Goal: Information Seeking & Learning: Learn about a topic

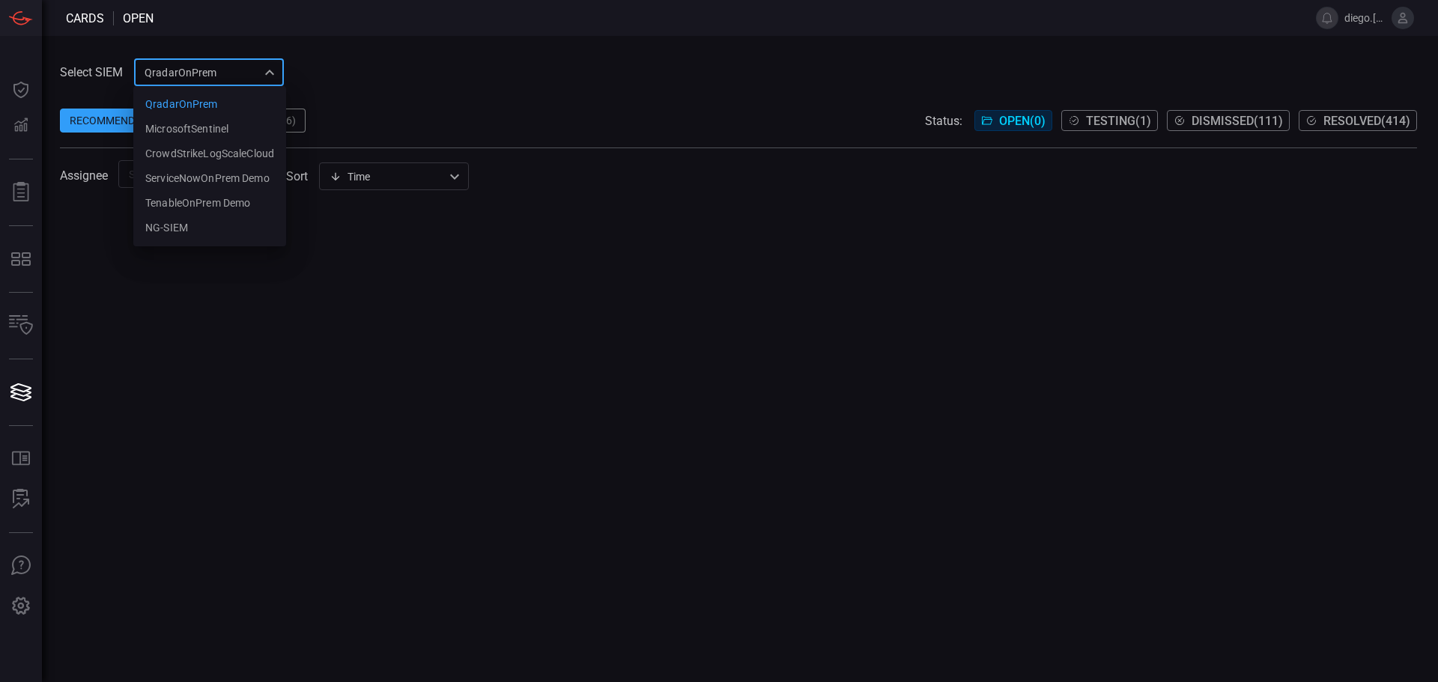
click at [260, 70] on div "QradarOnPrem 5aadb41e-e732-4a7a-884f-5c29e918b1b8 QradarOnPrem MicrosoftSentine…" at bounding box center [209, 72] width 150 height 28
click at [243, 154] on div "CrowdStrikeLogScaleCloud" at bounding box center [209, 154] width 129 height 16
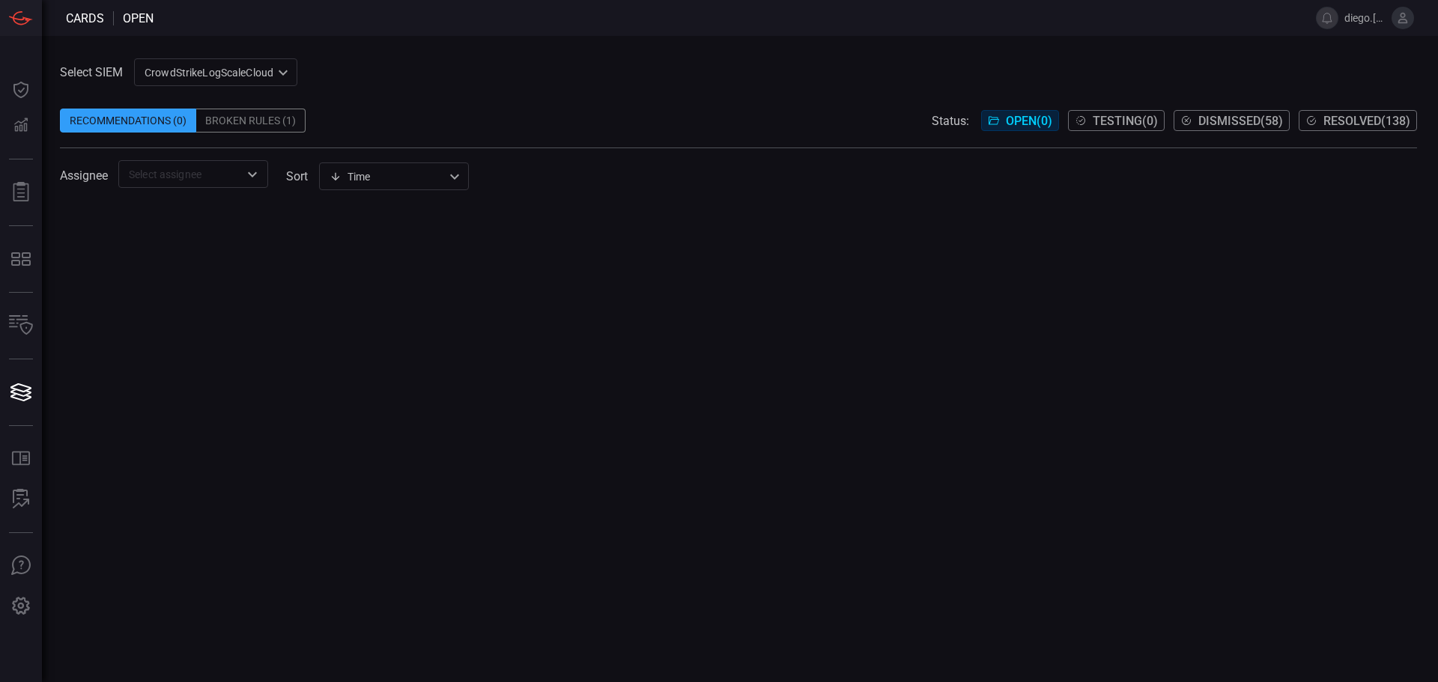
click at [1369, 120] on span "Resolved ( 138 )" at bounding box center [1367, 121] width 87 height 14
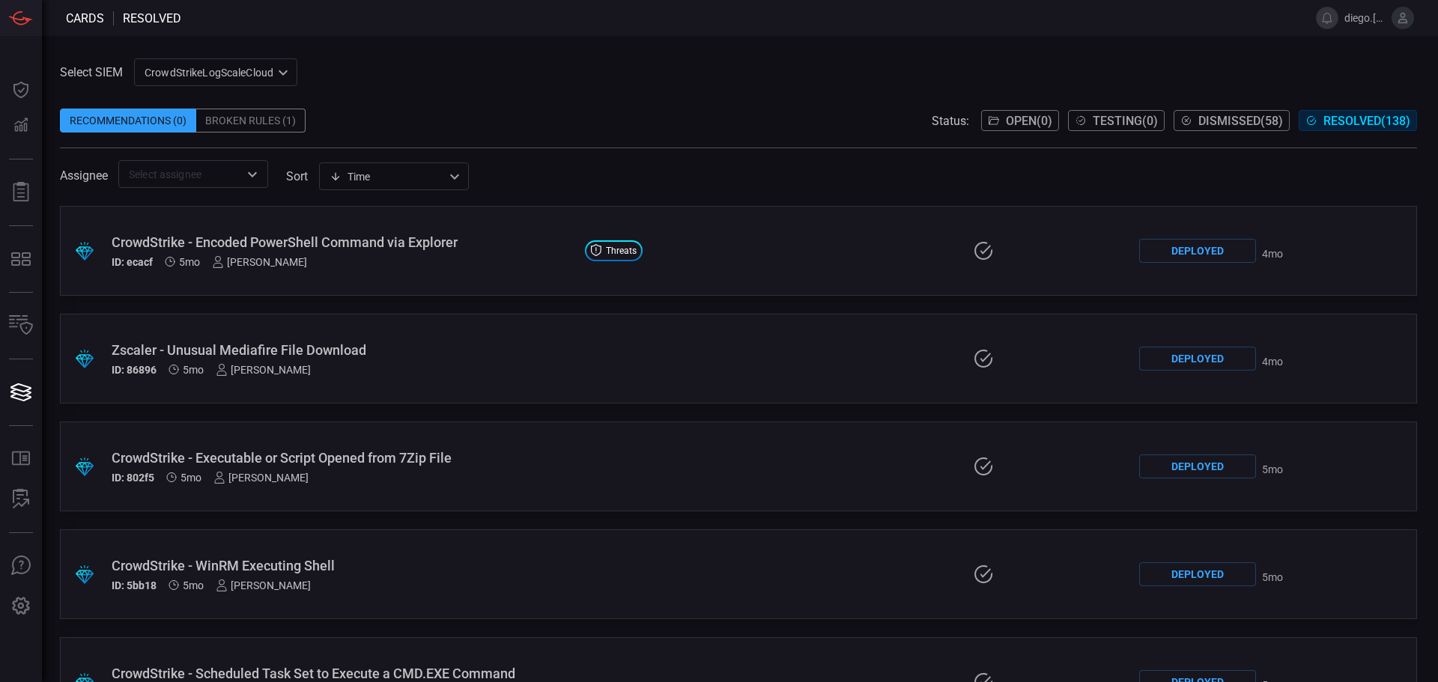
click at [820, 70] on div "Select SIEM CrowdStrikeLogScaleCloud 10c2aba2-7494-4d35-a7d9-4052cafdd2e5 ​ Rec…" at bounding box center [738, 123] width 1357 height 130
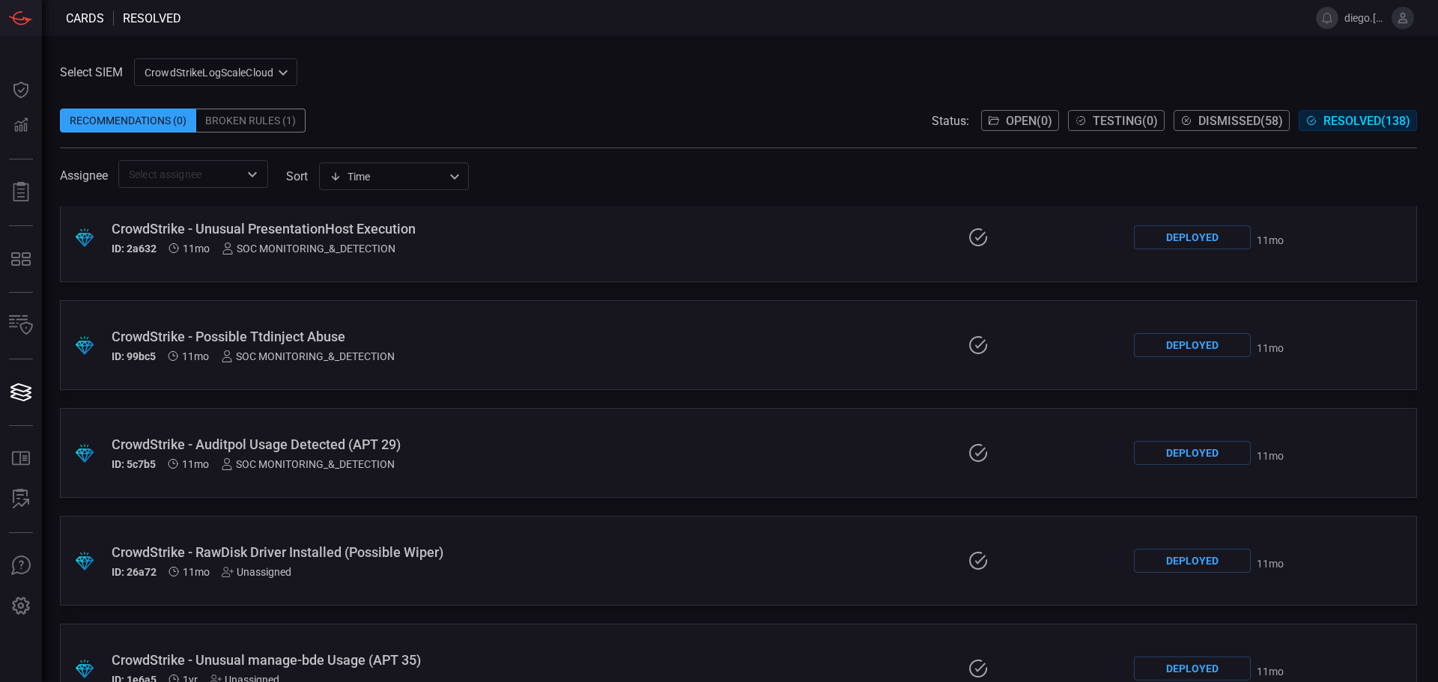
click at [148, 438] on div "CrowdStrike - Auditpol Usage Detected (APT 29)" at bounding box center [341, 445] width 458 height 16
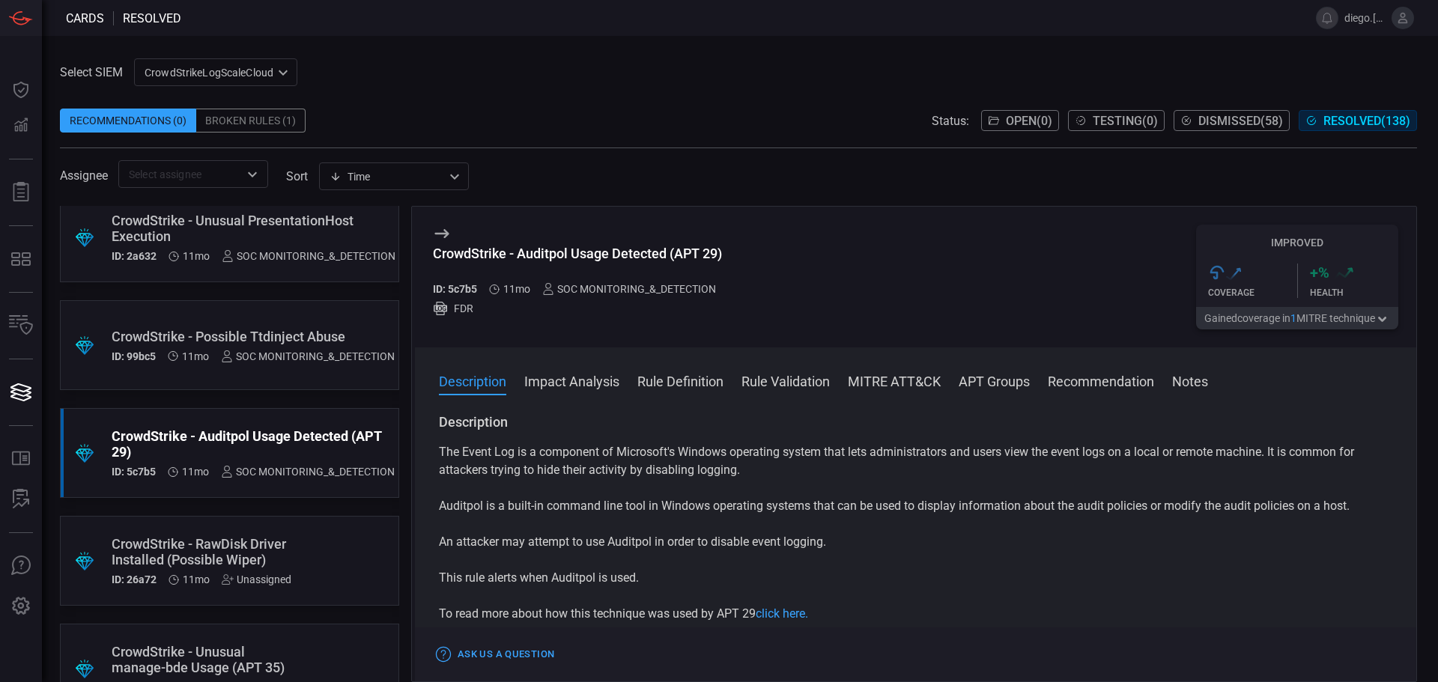
click at [664, 382] on button "Rule Definition" at bounding box center [680, 381] width 86 height 18
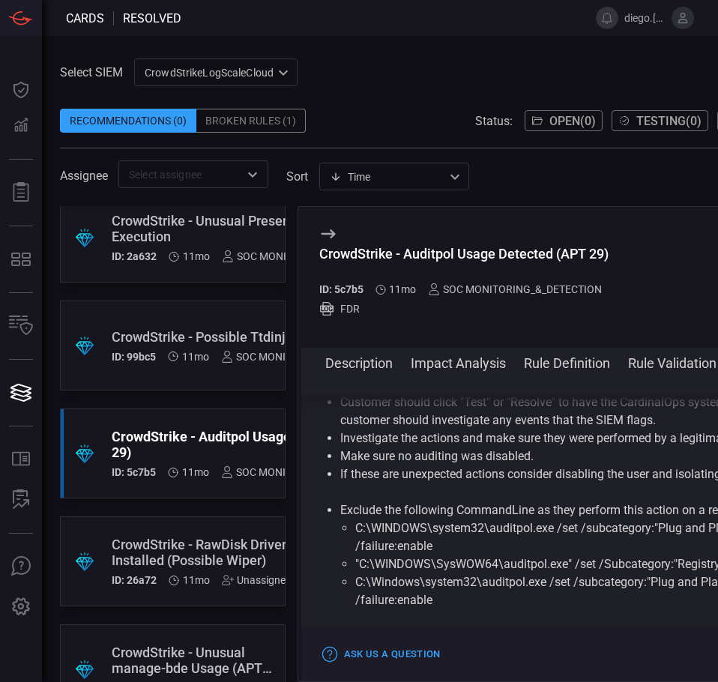
scroll to position [2423, 0]
